Goal: Task Accomplishment & Management: Use online tool/utility

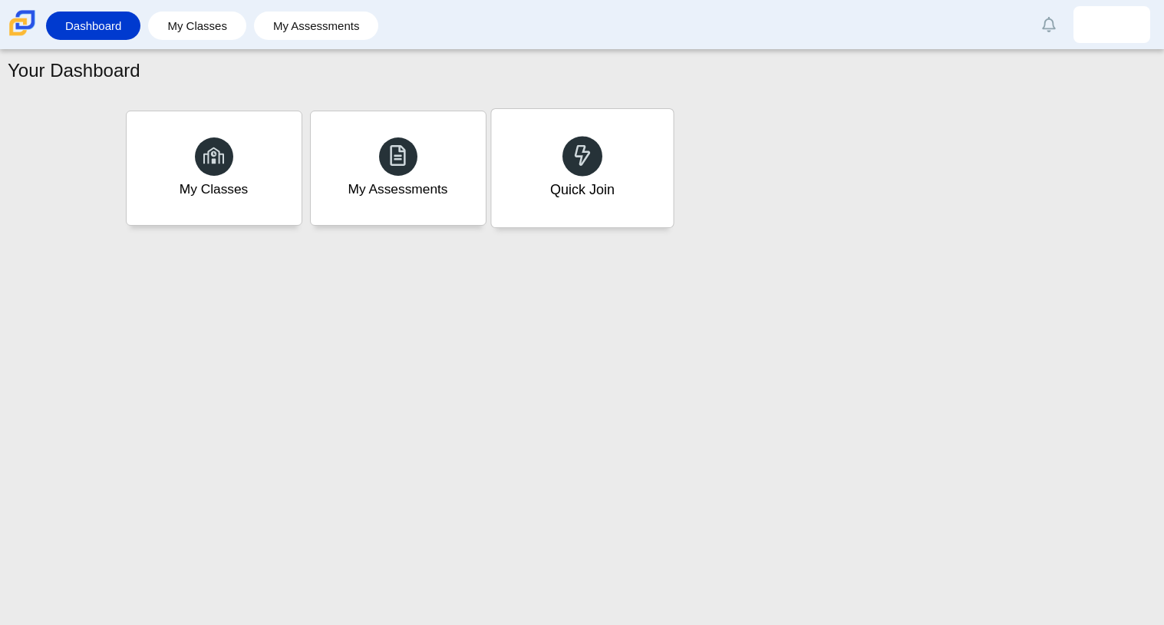
click at [576, 189] on div "Quick Join" at bounding box center [581, 190] width 64 height 20
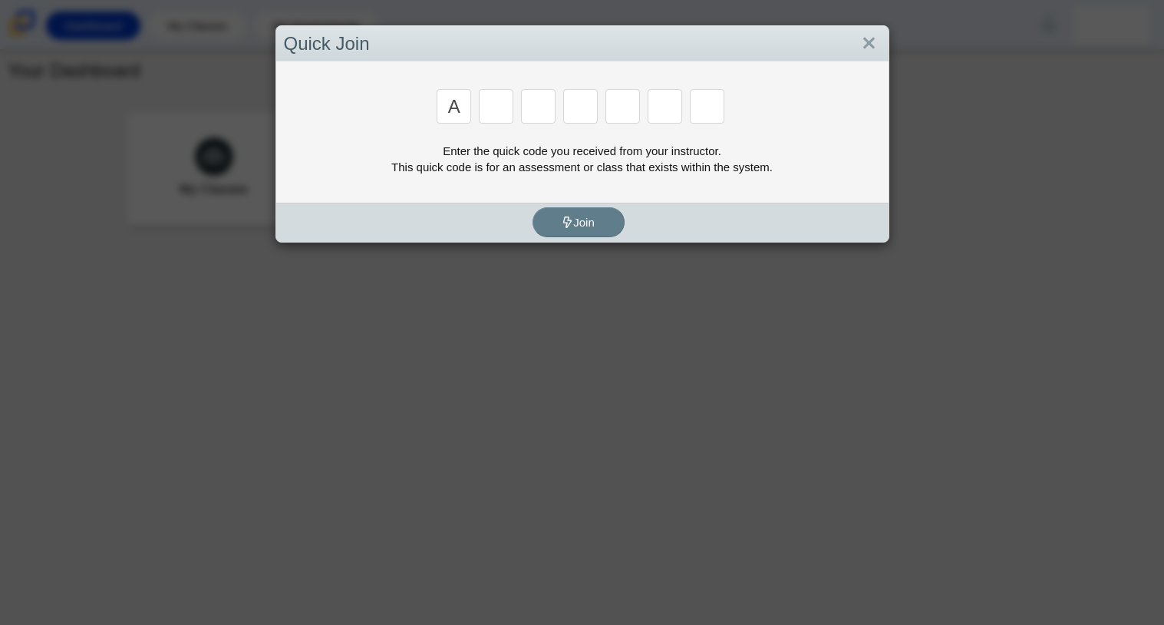
type input "A"
type input "v"
type input "m"
type input "v"
type input "3"
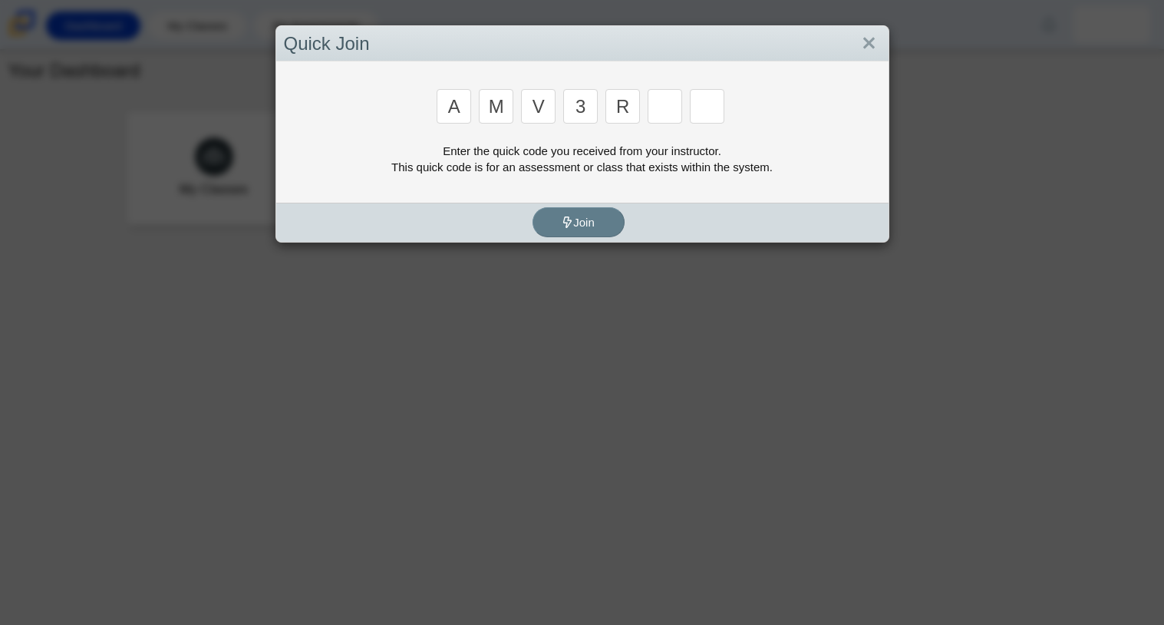
type input "r"
type input "d"
type input "r"
type input "g"
type input "d"
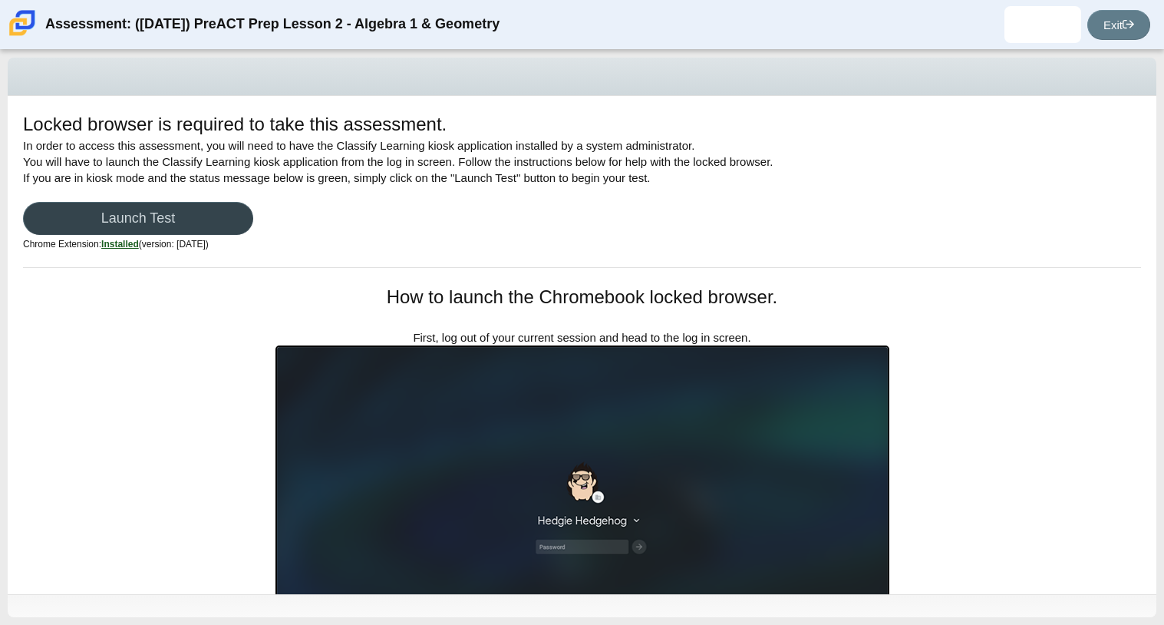
click at [119, 205] on link "Launch Test" at bounding box center [138, 218] width 230 height 33
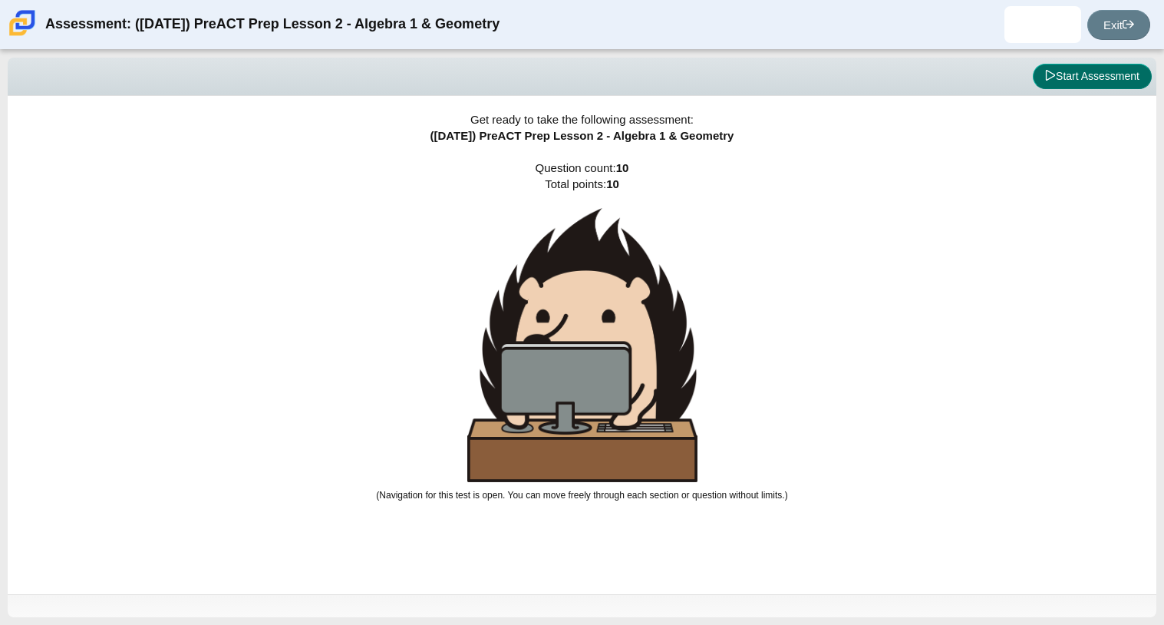
click at [1103, 79] on button "Start Assessment" at bounding box center [1092, 77] width 119 height 26
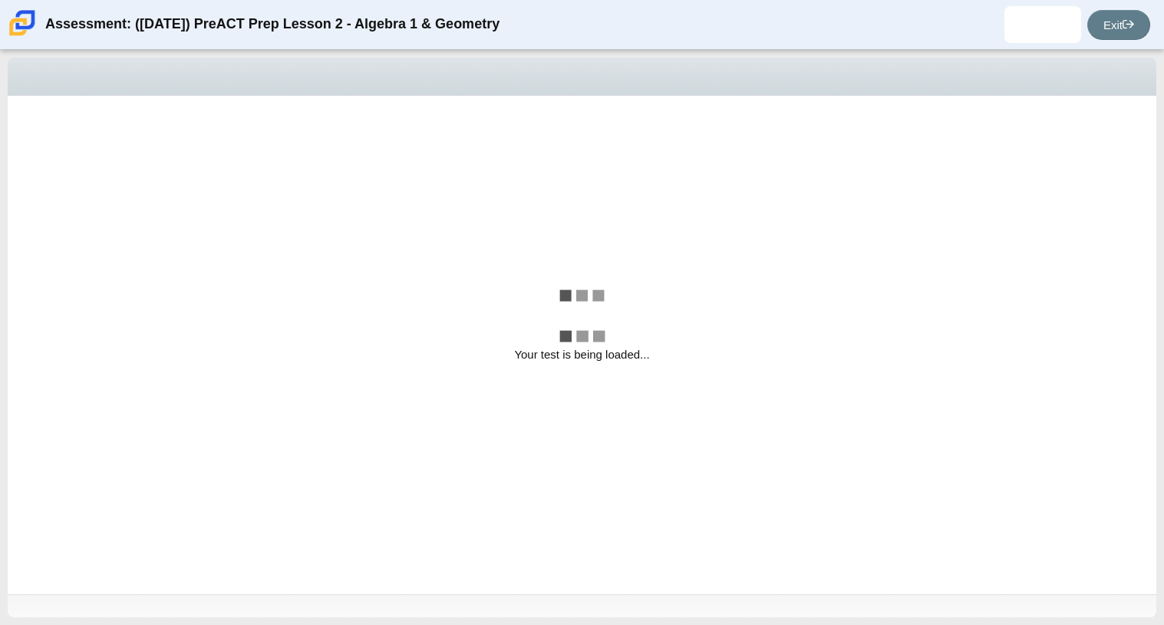
select select "bbf5d072-3e0b-44c4-9a12-6e7c9033f65b"
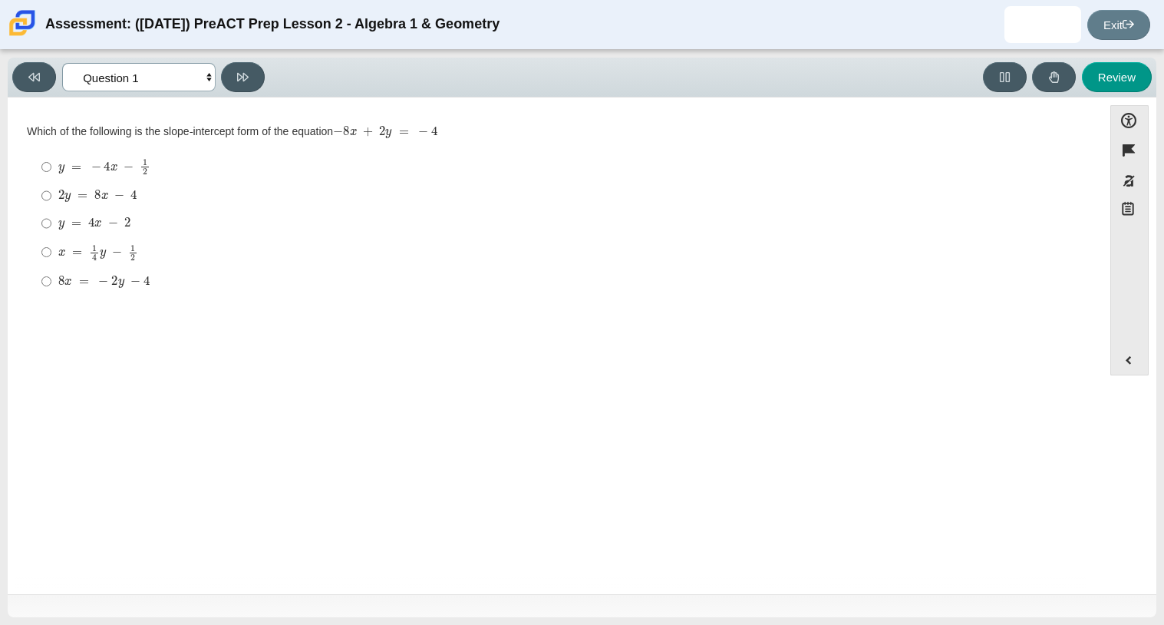
click at [192, 73] on select "Questions Question 1 Question 2 Question 3 Question 4 Question 5 Question 6 Que…" at bounding box center [138, 77] width 153 height 28
click at [368, 348] on div "Question Which of the following is the slope-intercept form of the equation − 8…" at bounding box center [555, 348] width 1080 height 479
